Goal: Task Accomplishment & Management: Use online tool/utility

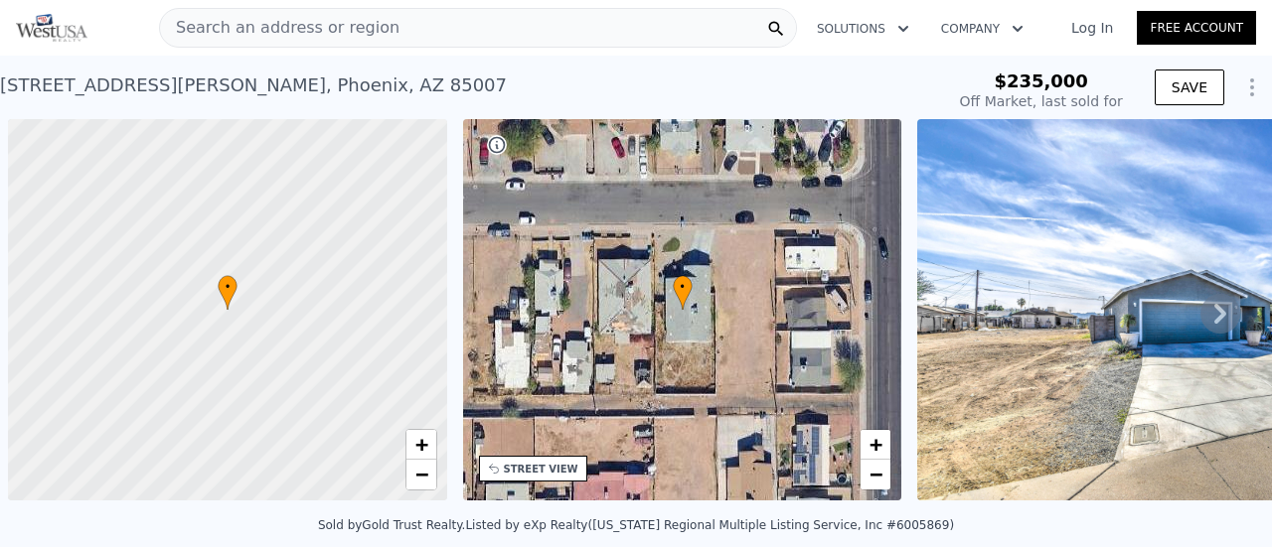
scroll to position [0, 8]
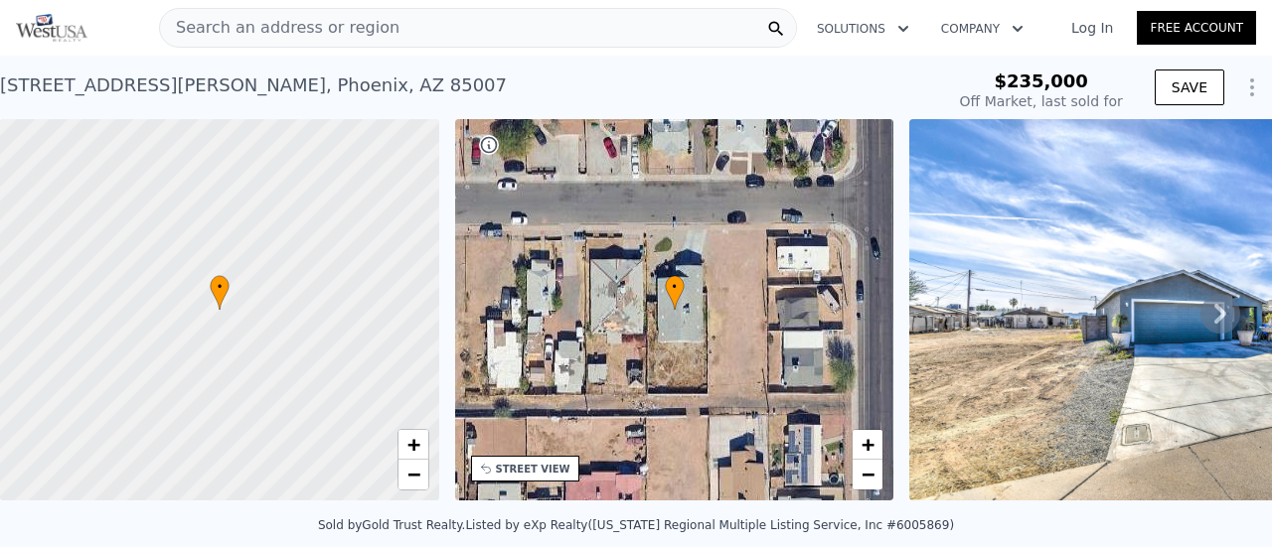
click at [299, 27] on span "Search an address or region" at bounding box center [279, 28] width 239 height 24
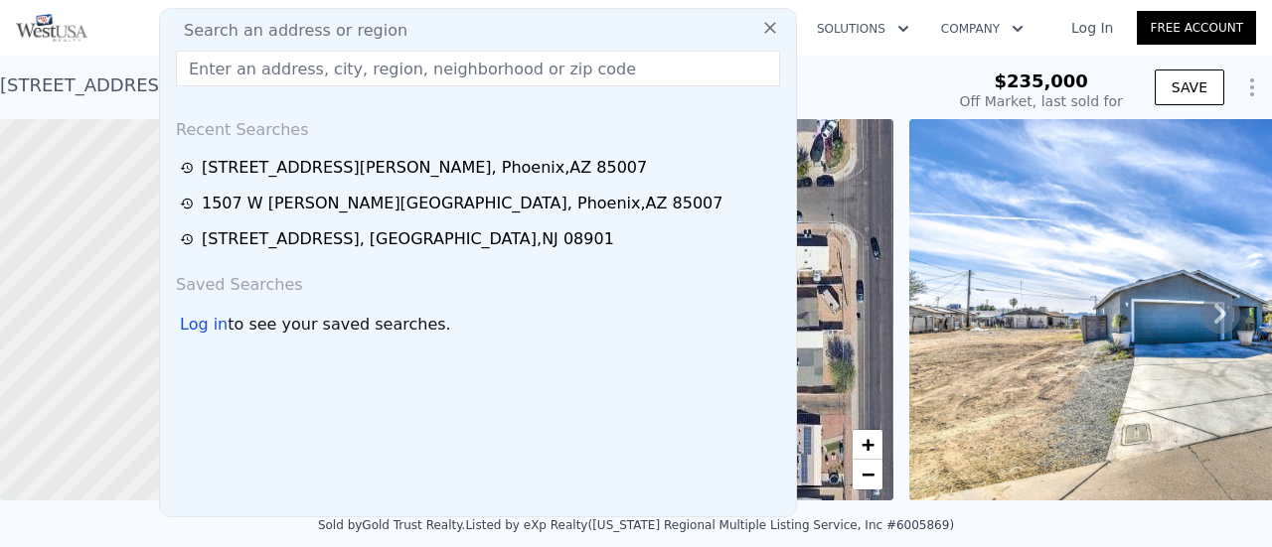
drag, startPoint x: 262, startPoint y: 29, endPoint x: 235, endPoint y: 63, distance: 43.1
paste input "[STREET_ADDRESS][PERSON_NAME]"
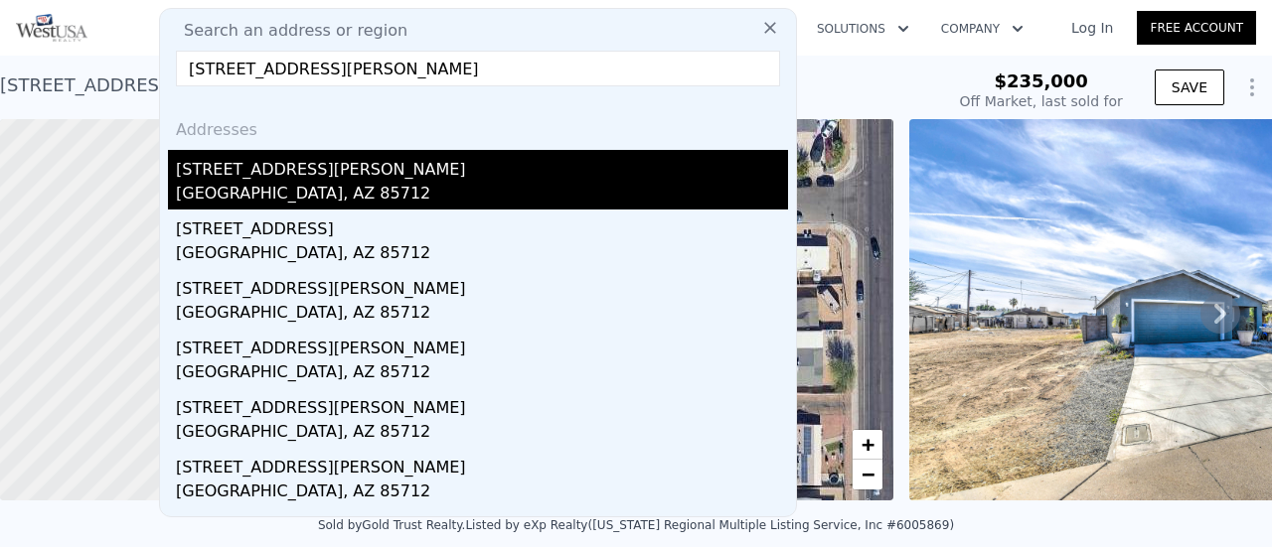
type input "[STREET_ADDRESS][PERSON_NAME]"
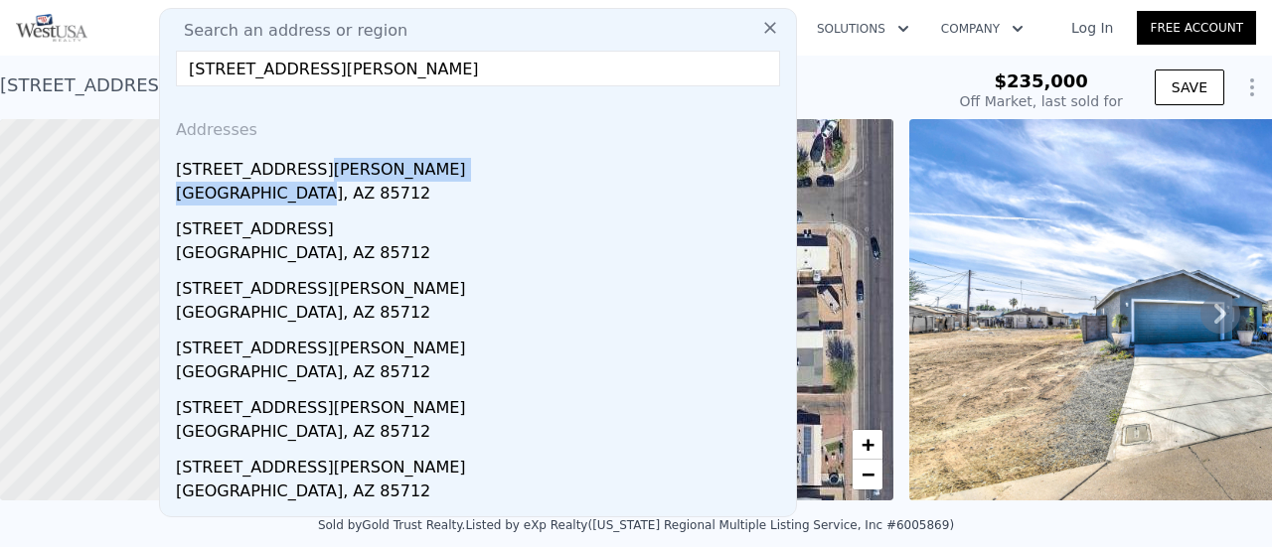
drag, startPoint x: 301, startPoint y: 181, endPoint x: 468, endPoint y: 41, distance: 217.9
click at [301, 182] on div "[STREET_ADDRESS][PERSON_NAME]" at bounding box center [482, 180] width 612 height 60
click at [231, 179] on div at bounding box center [219, 310] width 527 height 458
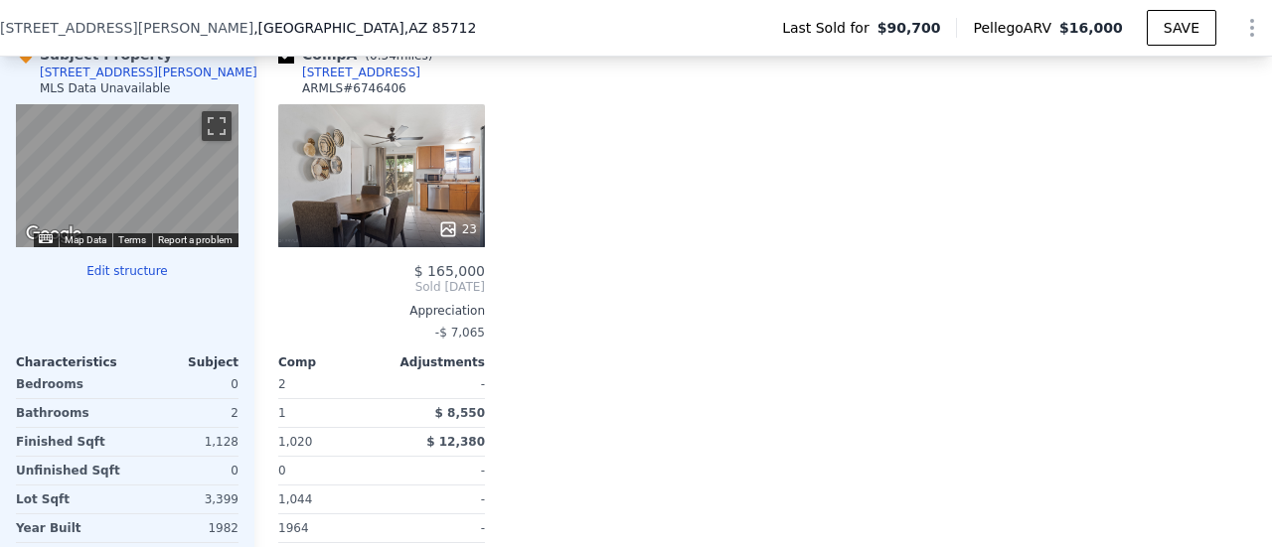
scroll to position [2079, 0]
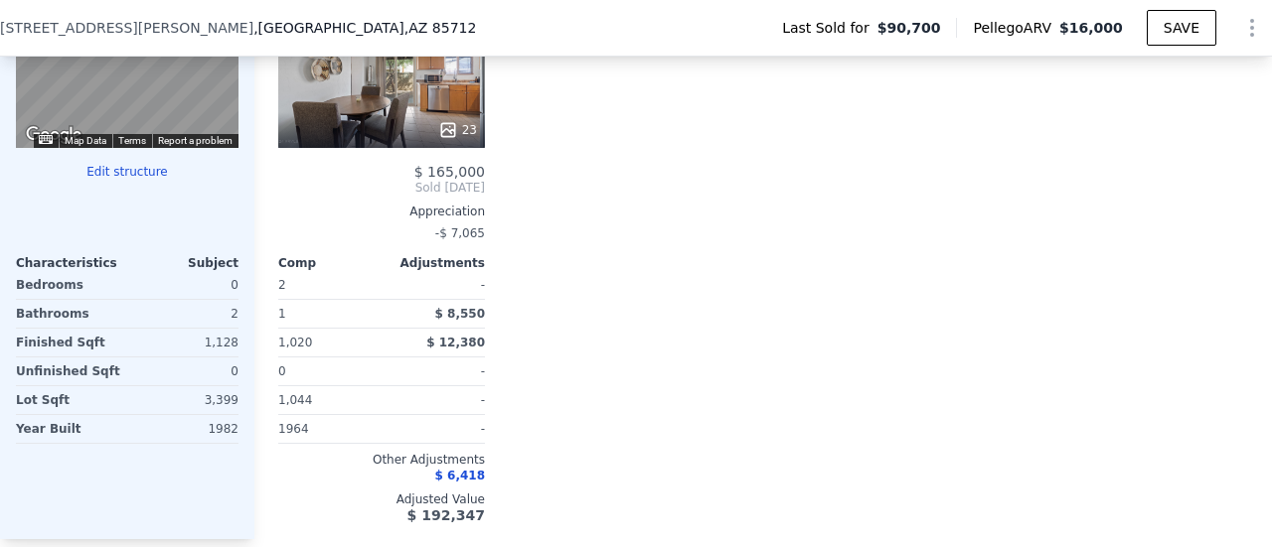
click at [131, 180] on button "Edit structure" at bounding box center [127, 172] width 223 height 16
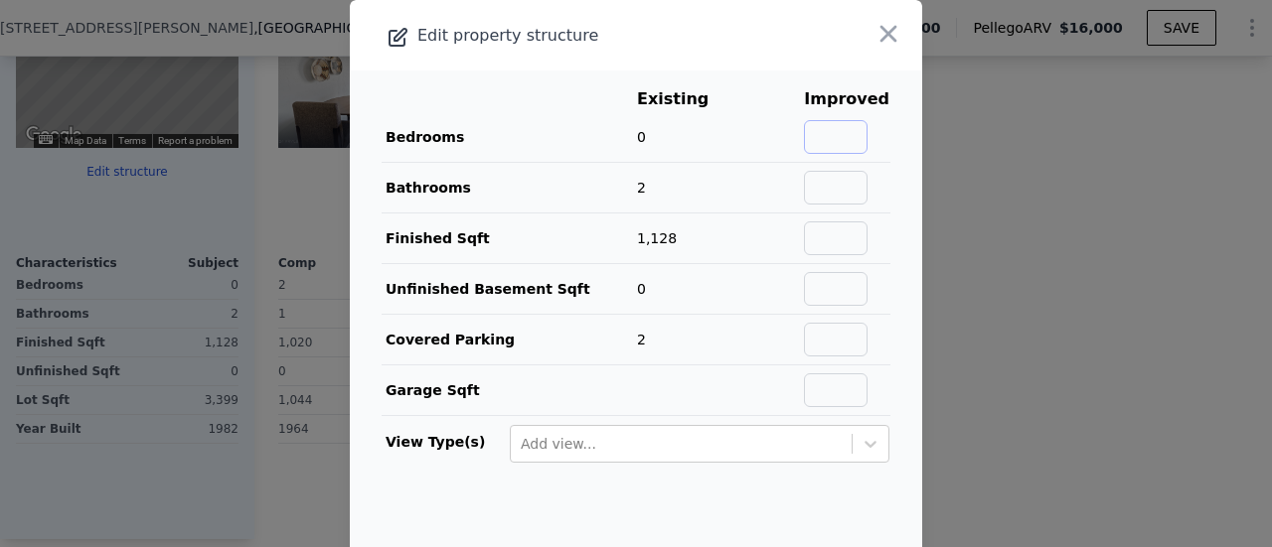
click at [805, 135] on input "text" at bounding box center [836, 137] width 64 height 34
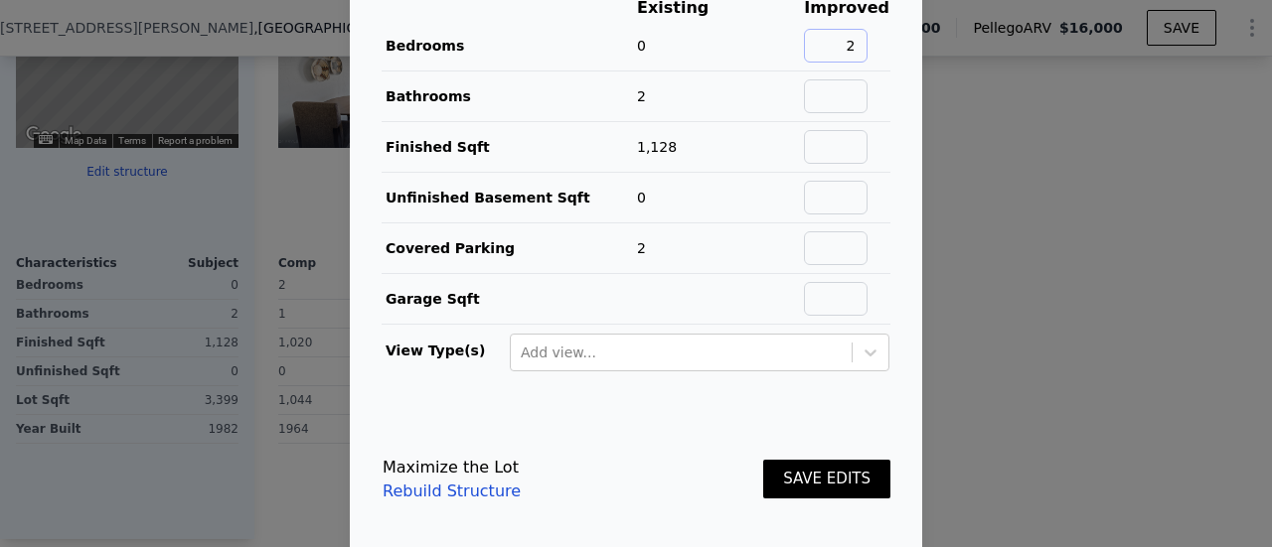
type input "2"
click at [818, 470] on button "SAVE EDITS" at bounding box center [826, 479] width 127 height 39
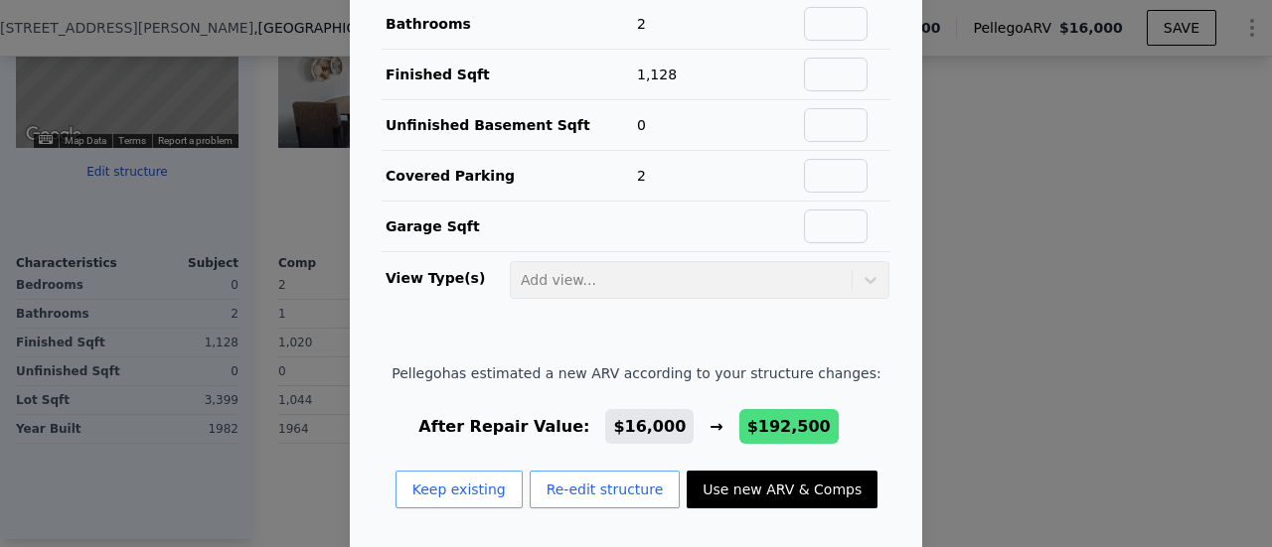
scroll to position [65, 0]
